Goal: Task Accomplishment & Management: Manage account settings

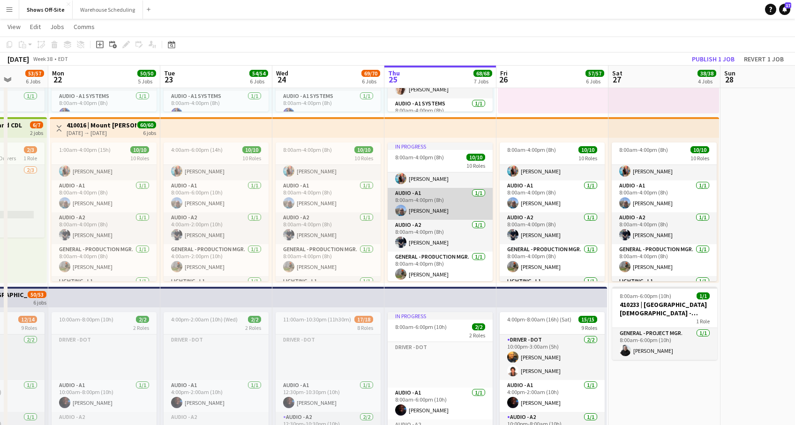
scroll to position [38, 0]
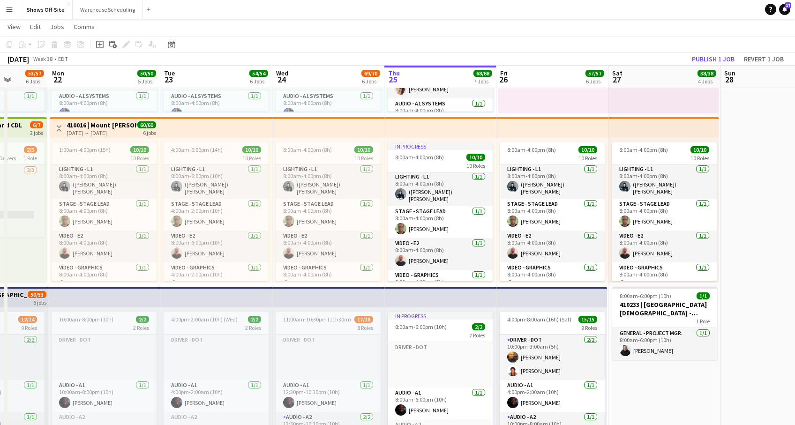
click at [434, 217] on app-card-role "Stage - Stage Lead [DATE] 8:00am-4:00pm (8h) [PERSON_NAME]" at bounding box center [440, 222] width 105 height 32
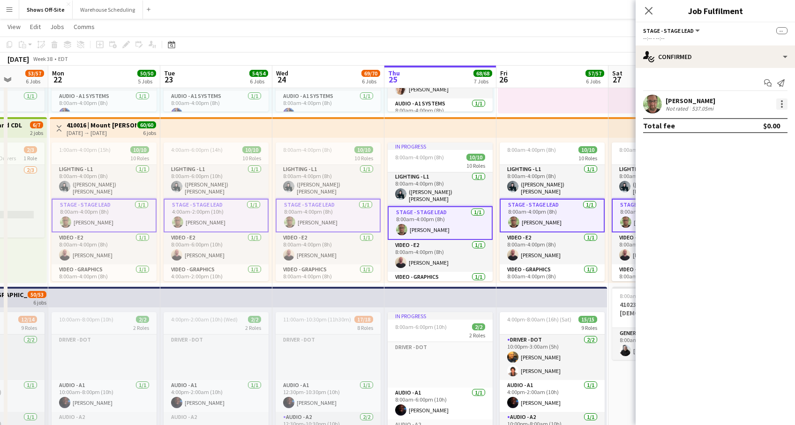
click at [781, 108] on div at bounding box center [782, 103] width 11 height 11
click at [697, 105] on div at bounding box center [397, 212] width 795 height 425
click at [689, 101] on div "[PERSON_NAME]" at bounding box center [691, 101] width 50 height 8
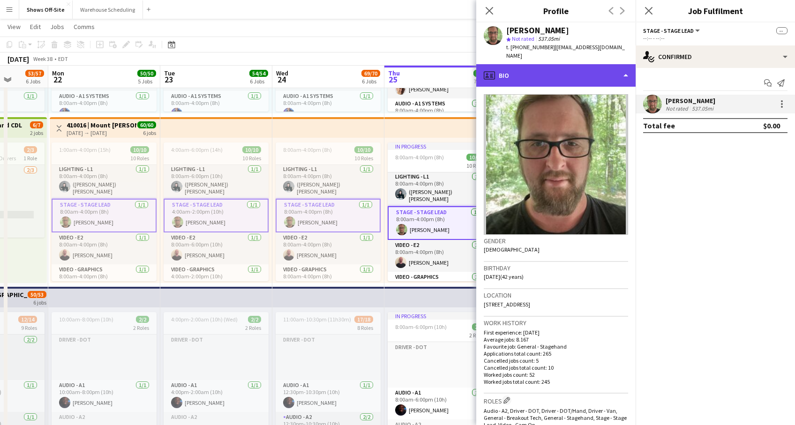
click at [626, 66] on div "profile Bio" at bounding box center [555, 75] width 159 height 23
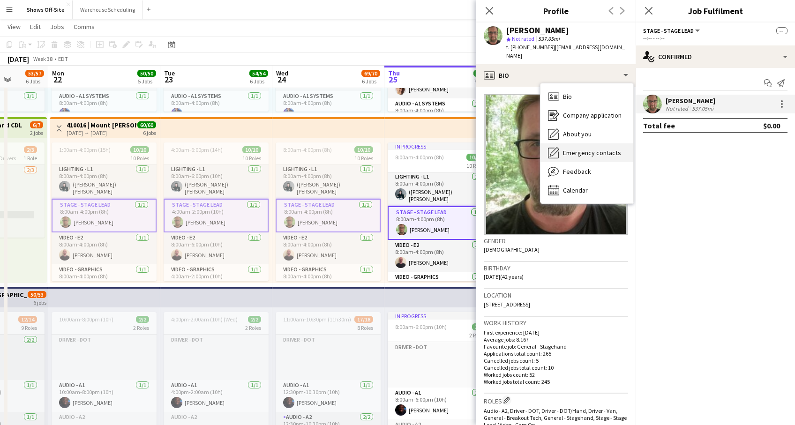
click at [586, 149] on span "Emergency contacts" at bounding box center [592, 153] width 58 height 8
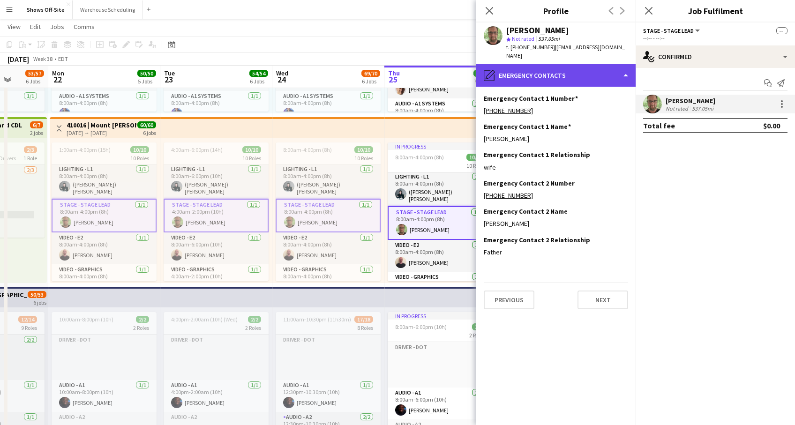
click at [626, 65] on div "pencil4 Emergency contacts" at bounding box center [555, 75] width 159 height 23
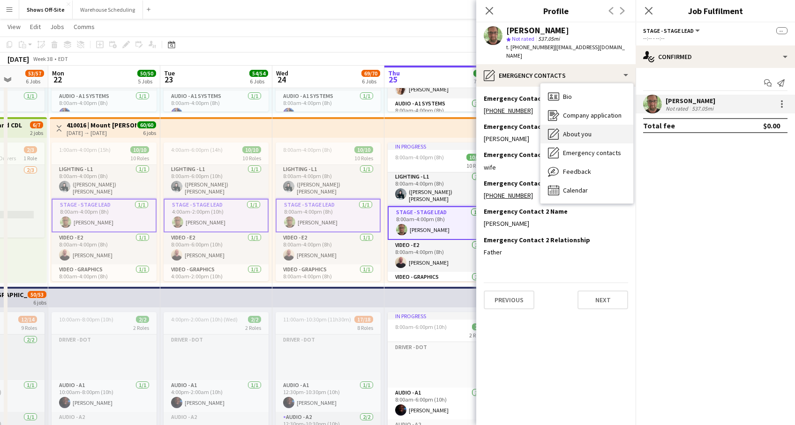
click at [601, 126] on div "About you About you" at bounding box center [587, 134] width 93 height 19
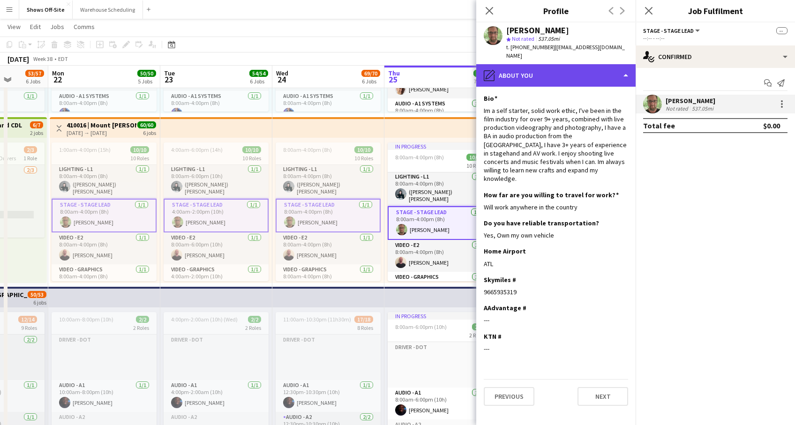
click at [622, 68] on div "pencil4 About you" at bounding box center [555, 75] width 159 height 23
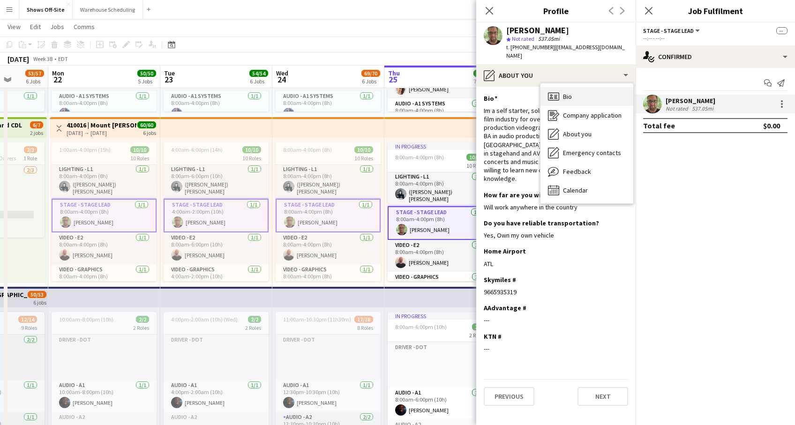
click at [594, 89] on div "Bio Bio" at bounding box center [587, 96] width 93 height 19
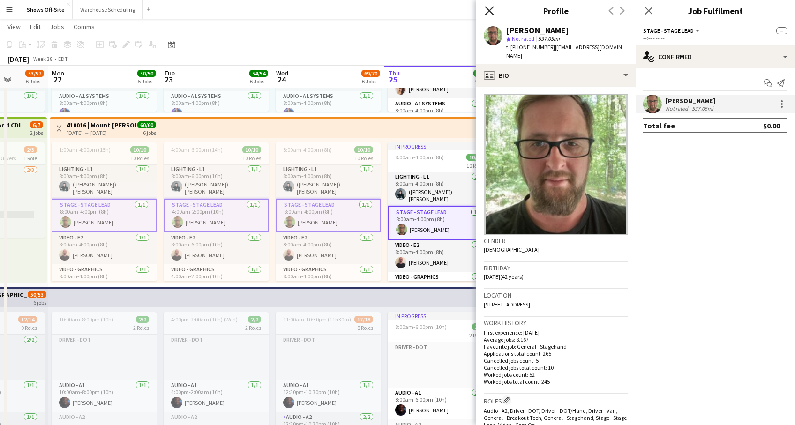
click at [493, 12] on icon "Close pop-in" at bounding box center [489, 10] width 9 height 9
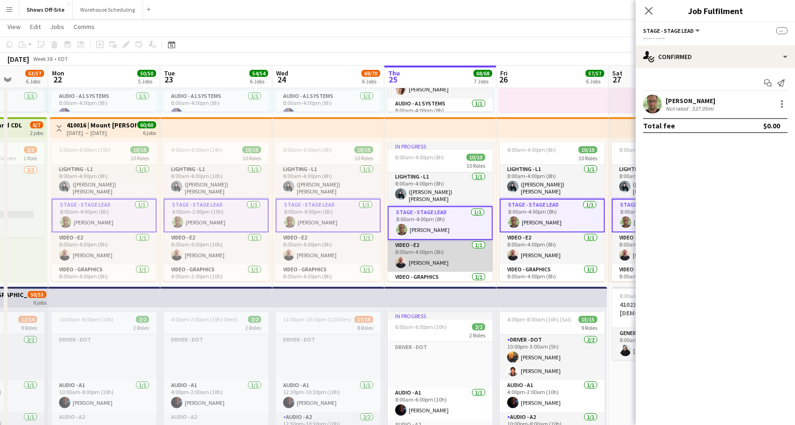
click at [426, 257] on app-card-role "Video - E2 [DATE] 8:00am-4:00pm (8h) [PERSON_NAME]" at bounding box center [440, 256] width 105 height 32
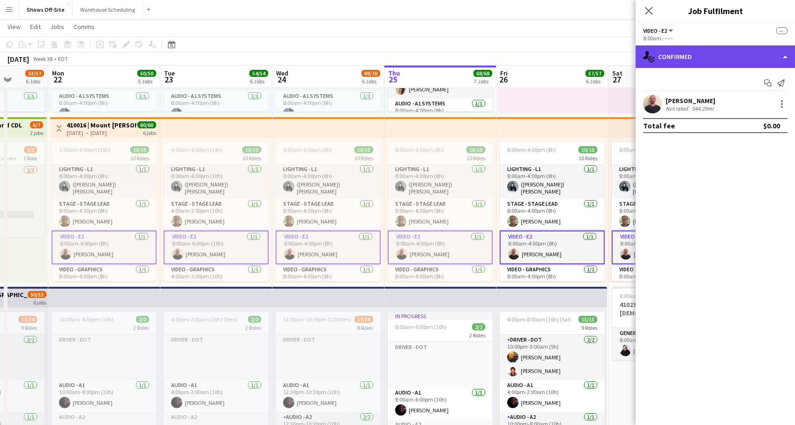
click at [784, 56] on div "single-neutral-actions-check-2 Confirmed" at bounding box center [715, 56] width 159 height 23
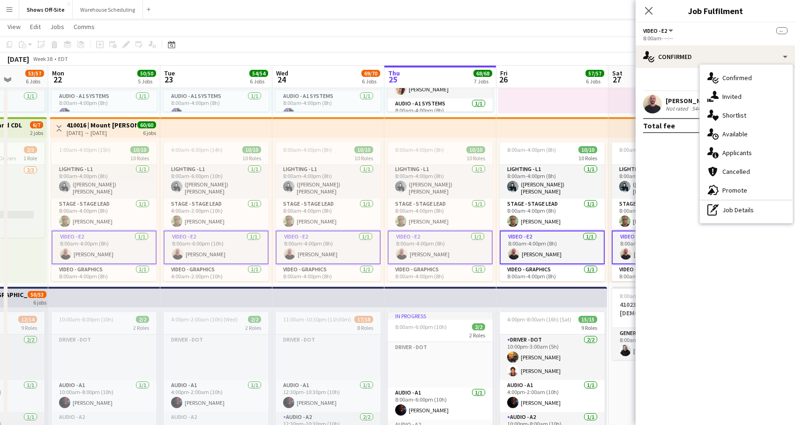
click at [680, 99] on div "[PERSON_NAME]" at bounding box center [691, 101] width 50 height 8
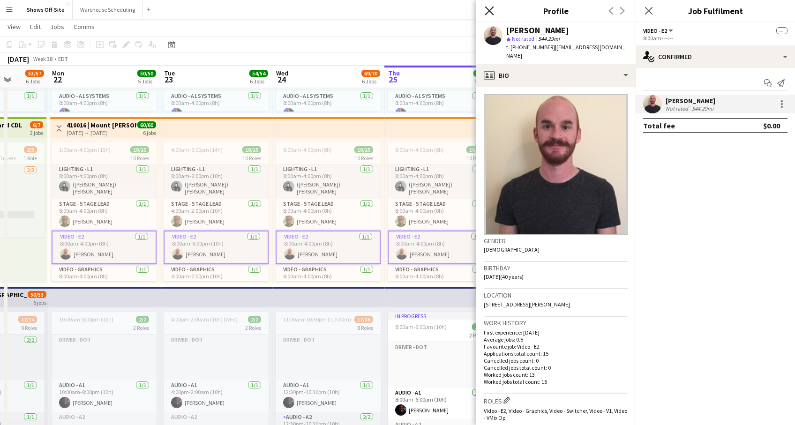
click at [490, 13] on icon "Close pop-in" at bounding box center [489, 10] width 9 height 9
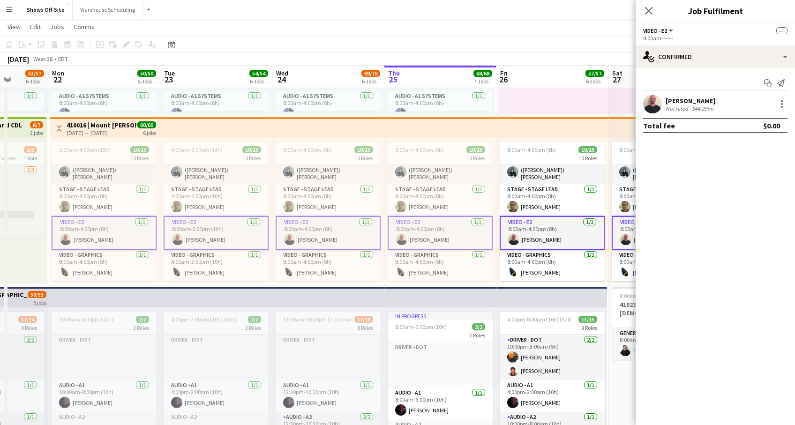
scroll to position [164, 0]
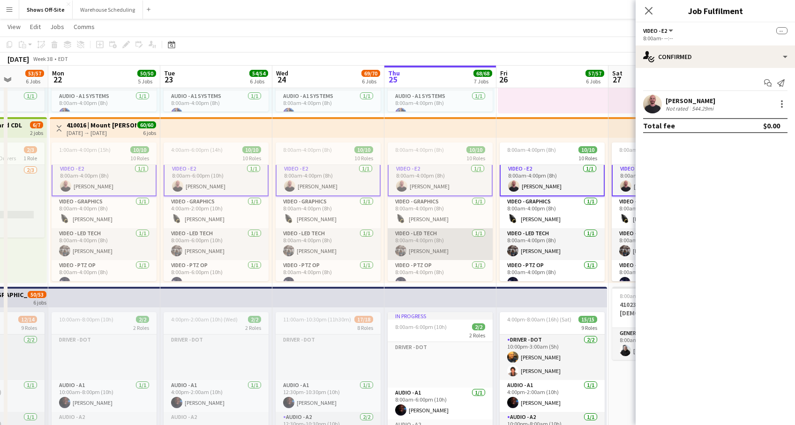
click at [437, 247] on app-card-role "Video - LED Tech [DATE] 8:00am-4:00pm (8h) [PERSON_NAME]" at bounding box center [440, 244] width 105 height 32
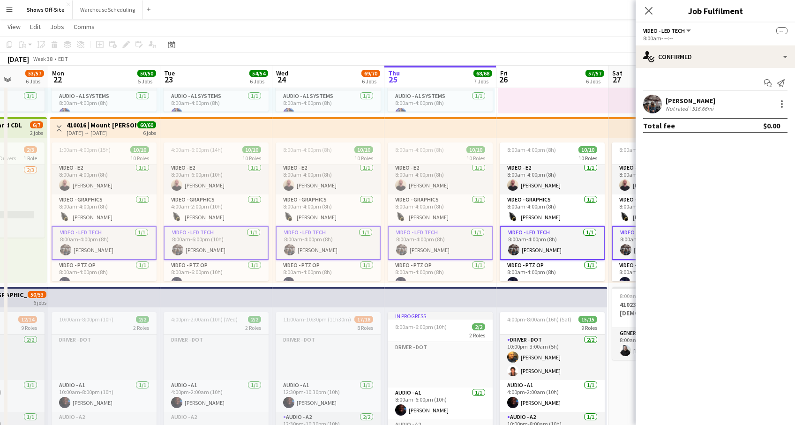
scroll to position [196, 0]
click at [676, 99] on div "[PERSON_NAME]" at bounding box center [691, 101] width 50 height 8
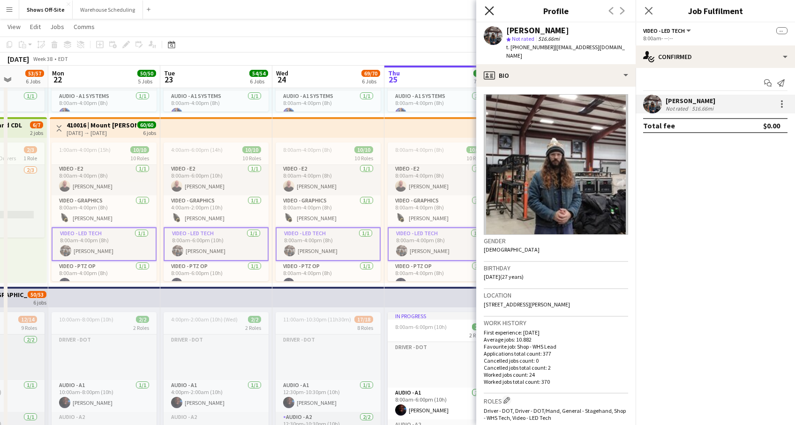
click at [488, 8] on icon "Close pop-in" at bounding box center [489, 10] width 9 height 9
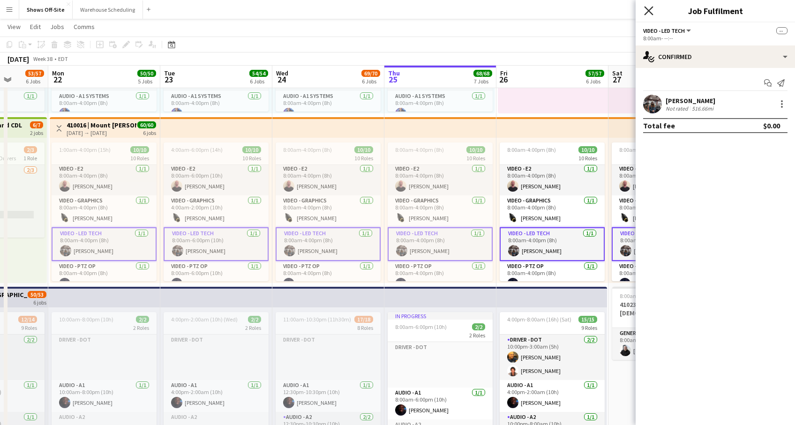
click at [652, 8] on icon at bounding box center [648, 10] width 9 height 9
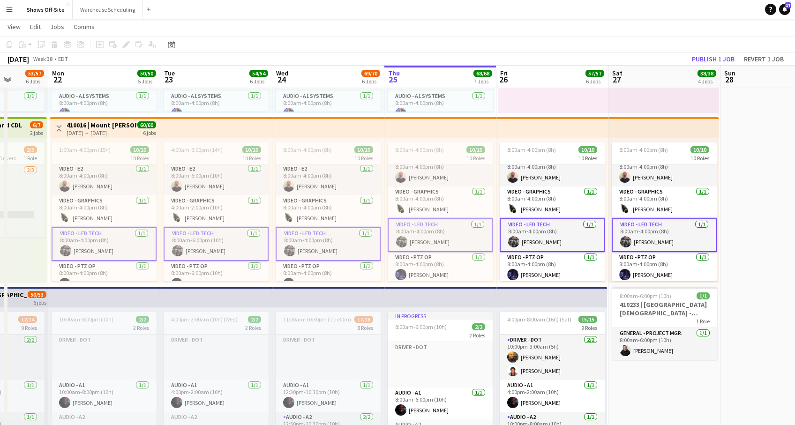
scroll to position [204, 0]
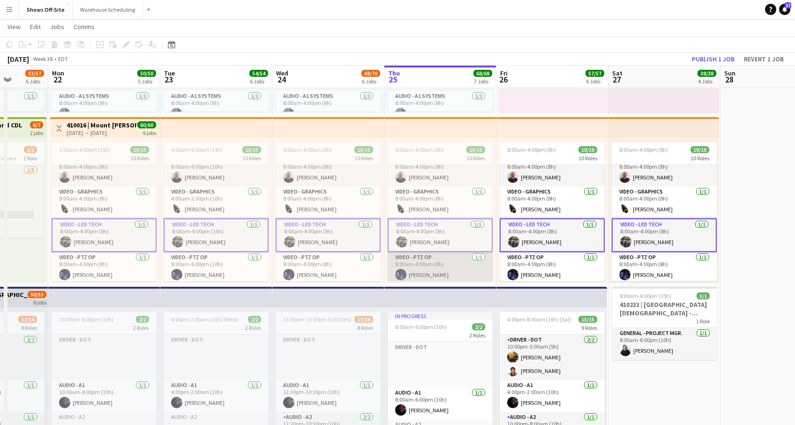
click at [442, 263] on app-card-role "Video - PTZ Op [DATE] 8:00am-4:00pm (8h) [PERSON_NAME]" at bounding box center [440, 268] width 105 height 32
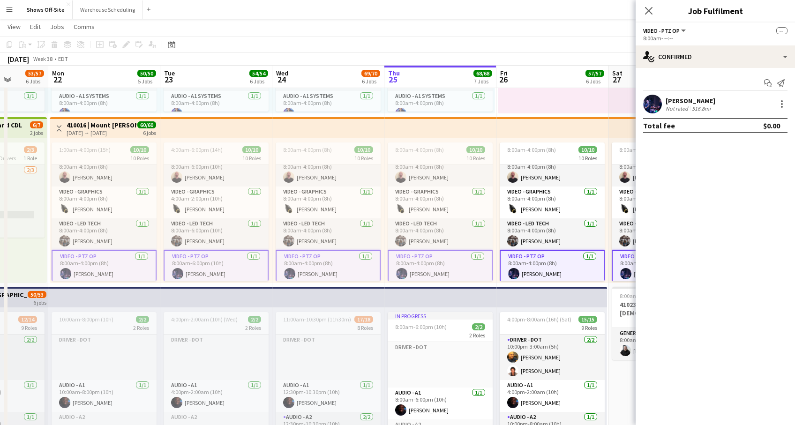
click at [673, 100] on div "[PERSON_NAME]" at bounding box center [691, 101] width 50 height 8
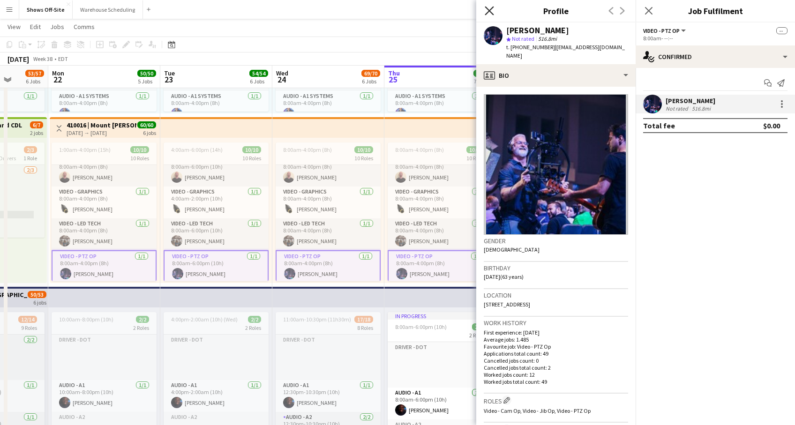
click at [490, 14] on icon "Close pop-in" at bounding box center [489, 10] width 9 height 9
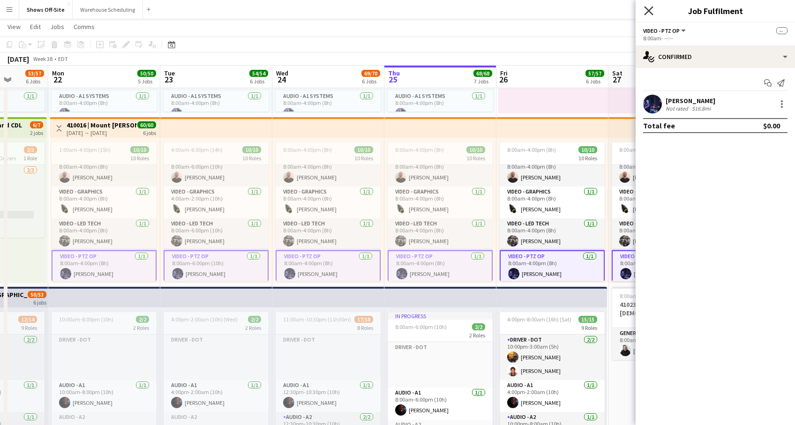
click at [647, 8] on icon at bounding box center [648, 10] width 9 height 9
